Goal: Task Accomplishment & Management: Manage account settings

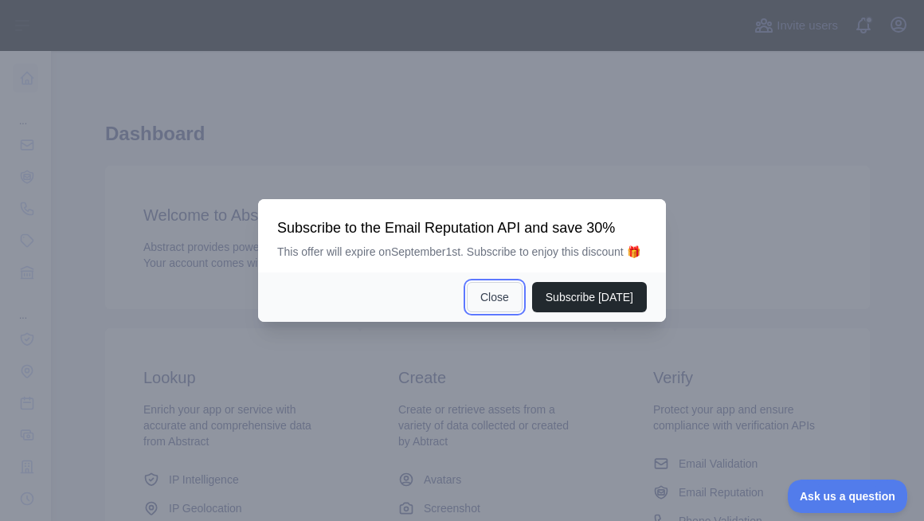
click at [495, 307] on button "Close" at bounding box center [495, 297] width 56 height 30
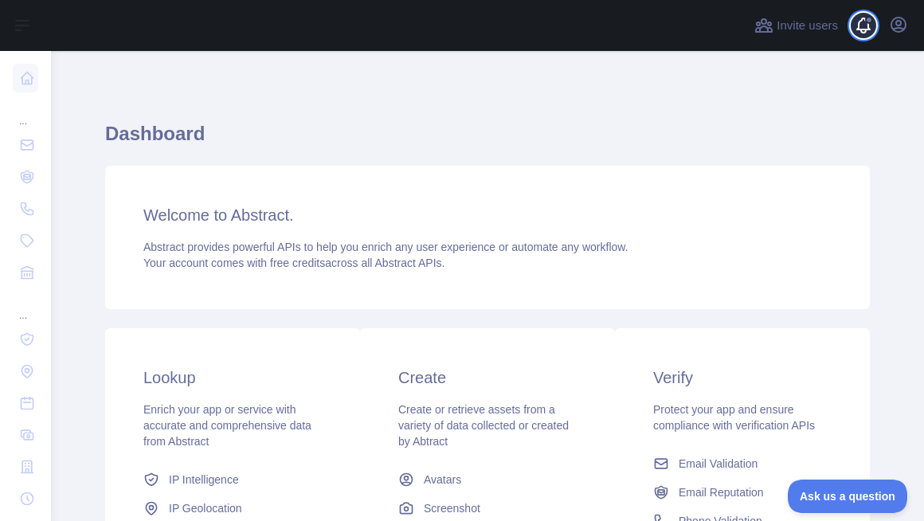
click at [867, 26] on span at bounding box center [870, 25] width 32 height 51
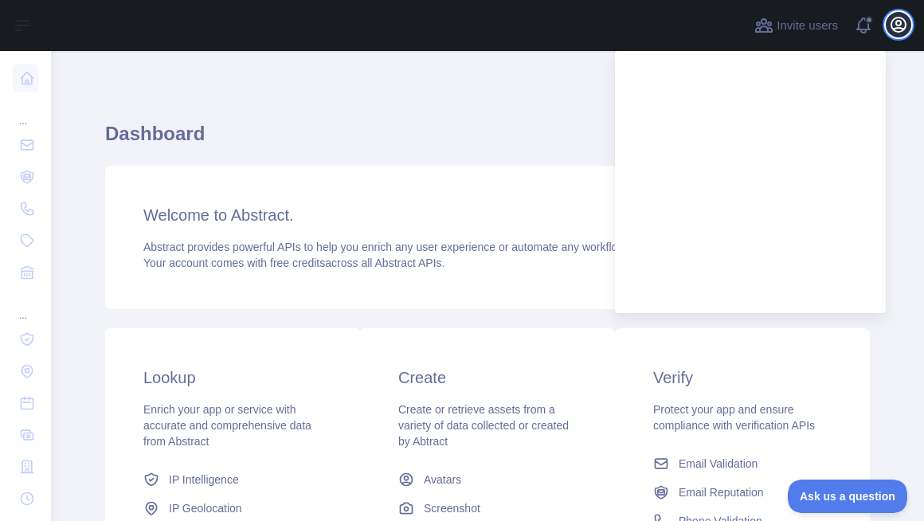
click at [894, 33] on icon "button" at bounding box center [898, 24] width 19 height 19
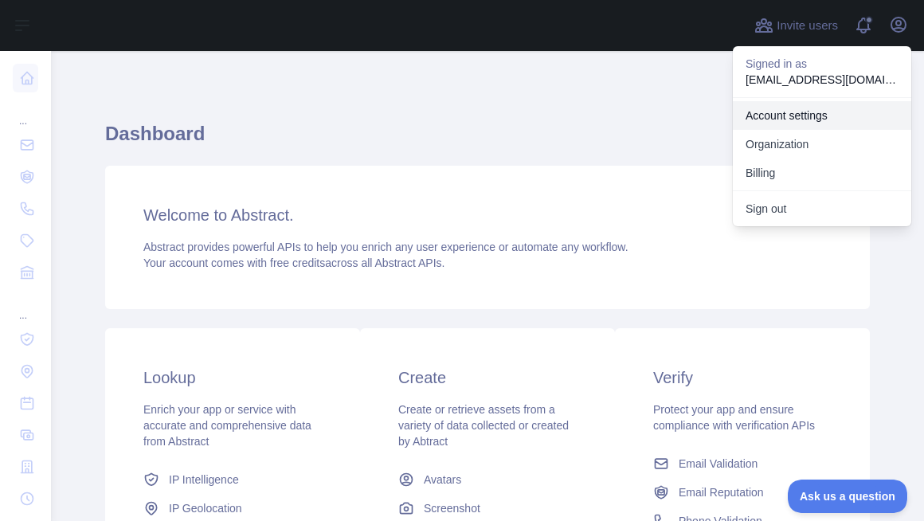
click at [776, 123] on link "Account settings" at bounding box center [822, 115] width 178 height 29
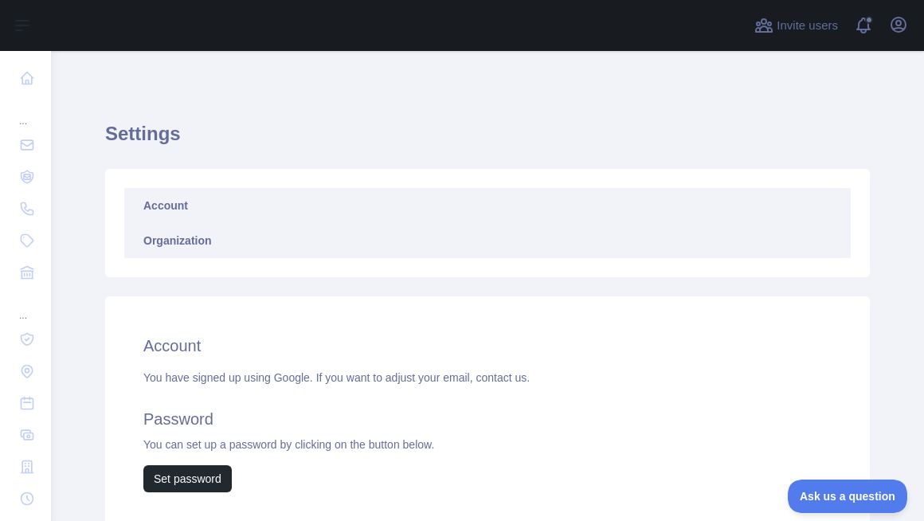
click at [189, 246] on link "Organization" at bounding box center [487, 240] width 726 height 35
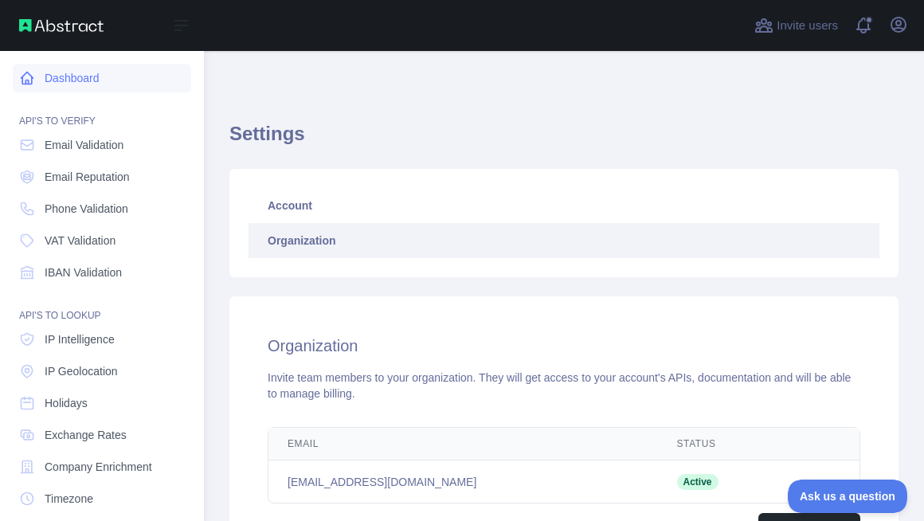
click at [85, 84] on link "Dashboard" at bounding box center [102, 78] width 178 height 29
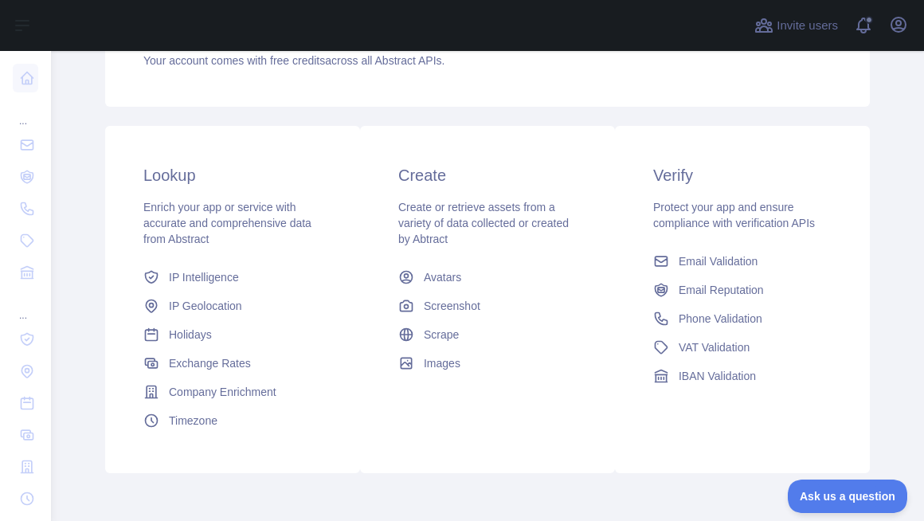
scroll to position [277, 0]
